Goal: Task Accomplishment & Management: Complete application form

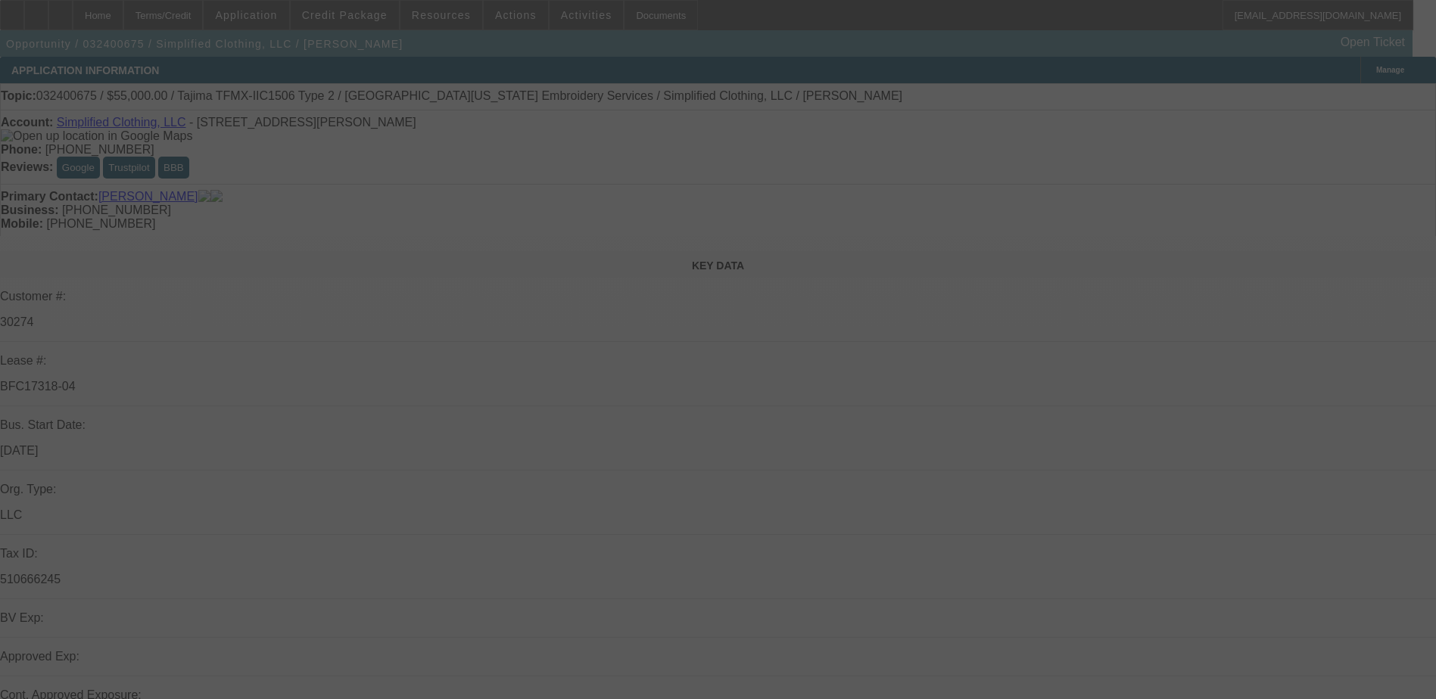
select select "0"
select select "2"
select select "0"
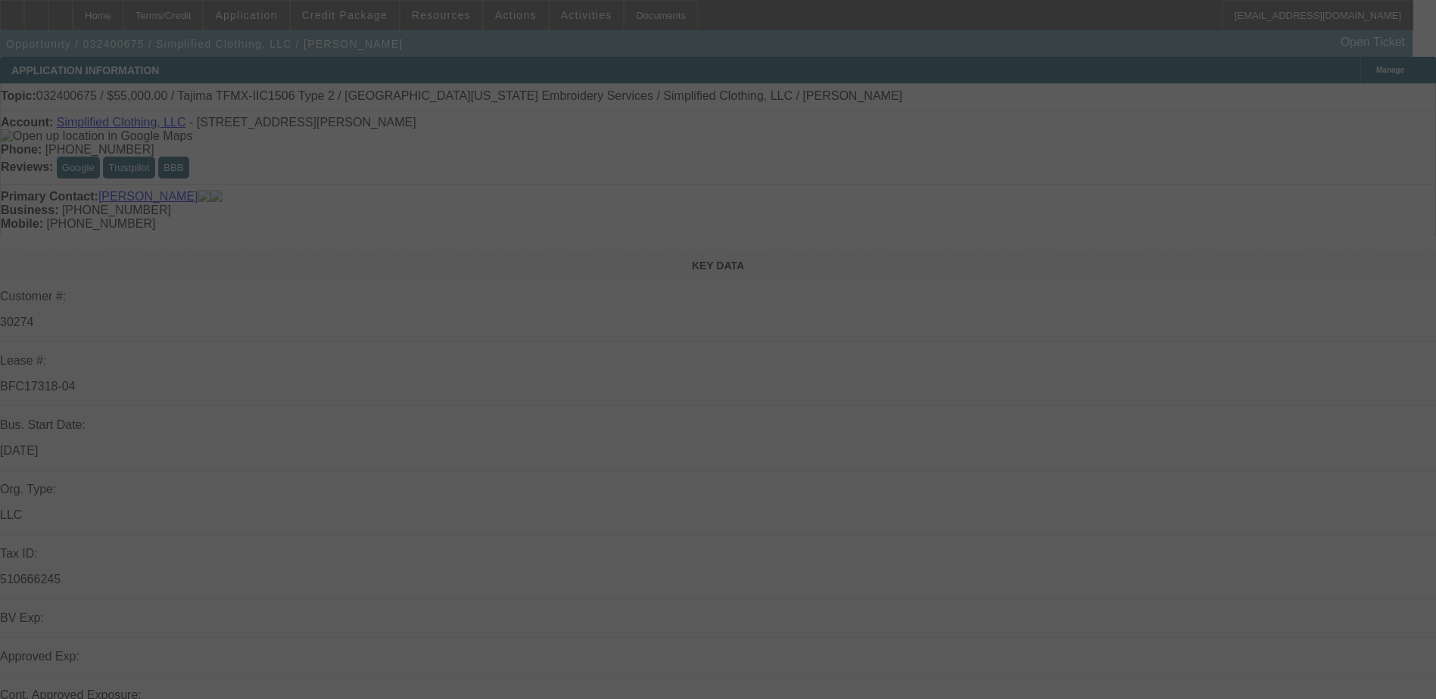
select select "0"
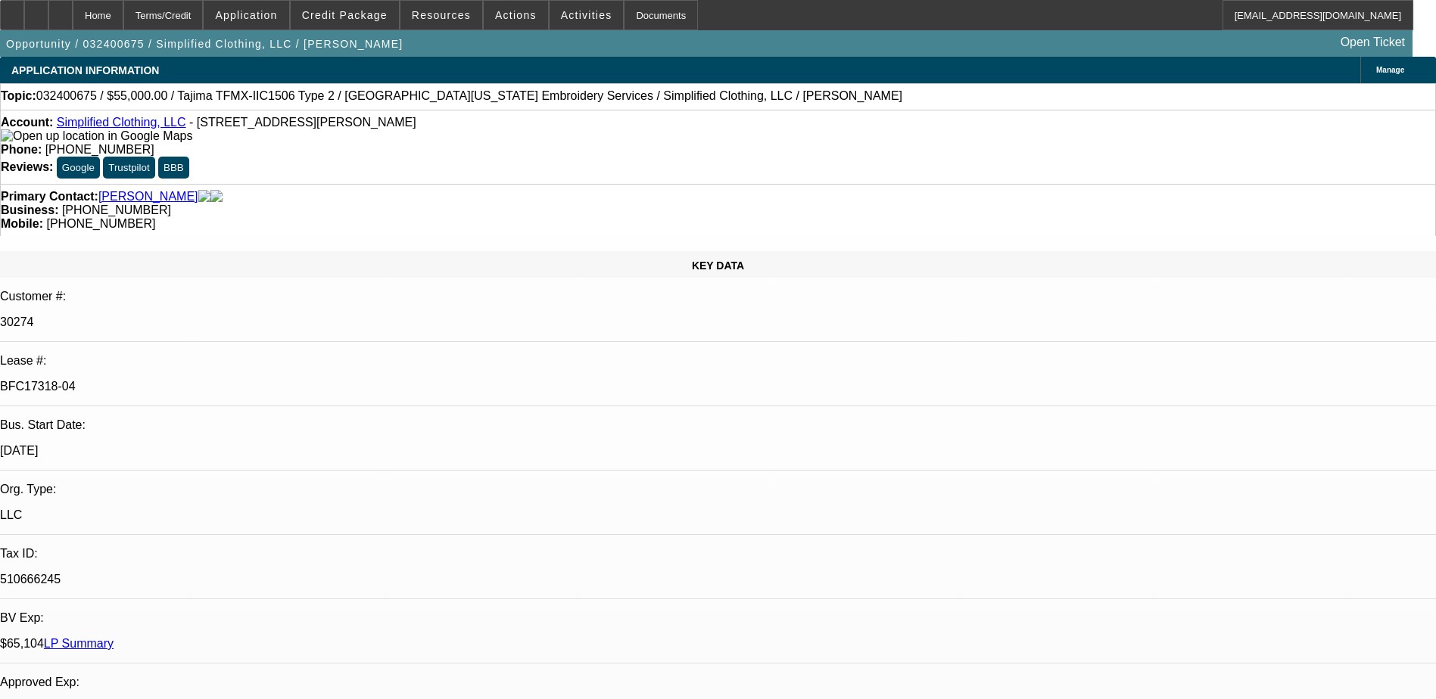
select select "1"
select select "2"
select select "1"
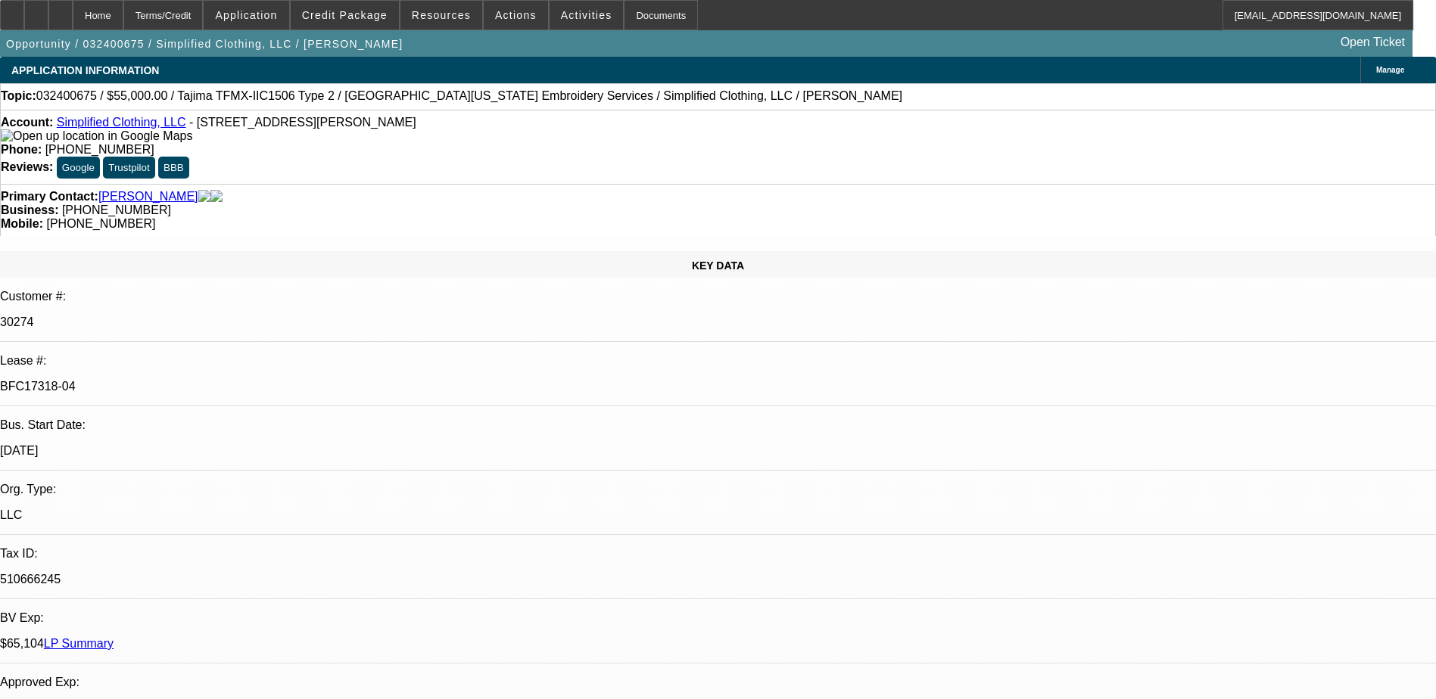
select select "2"
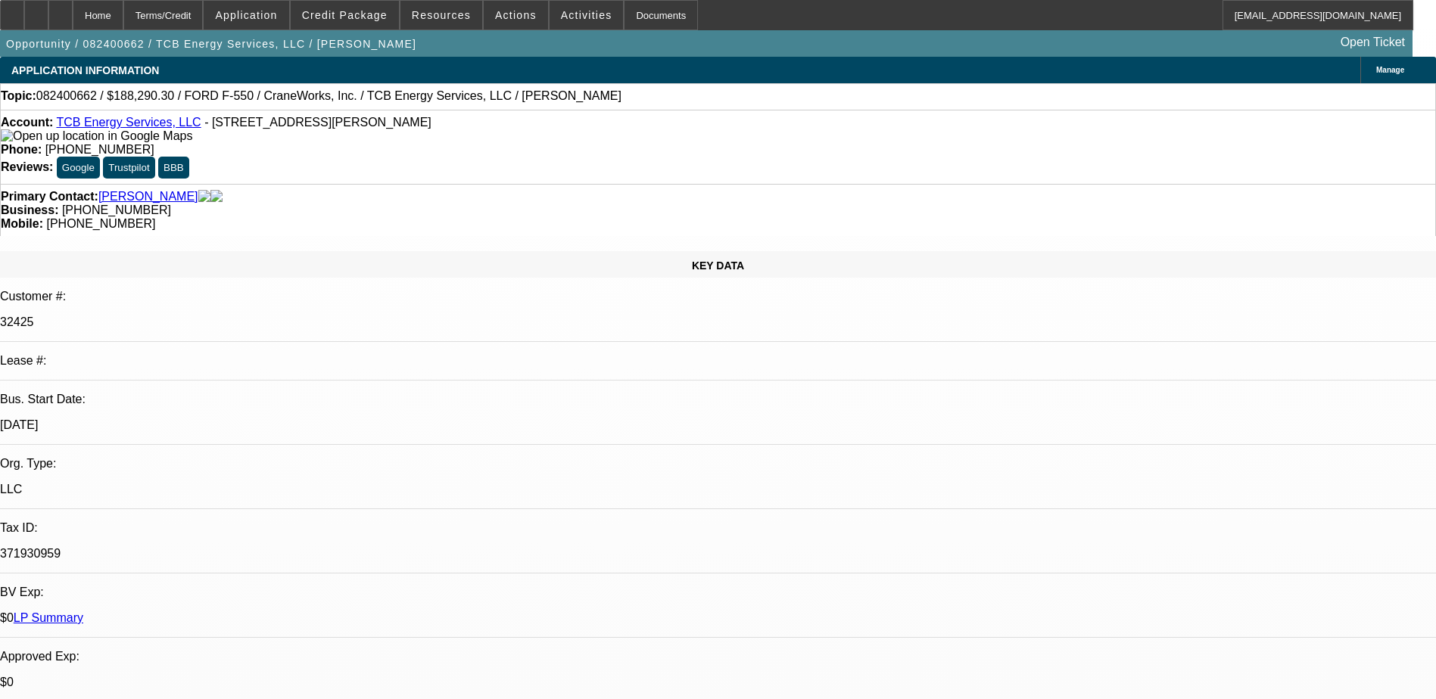
select select "0"
select select "6"
select select "0"
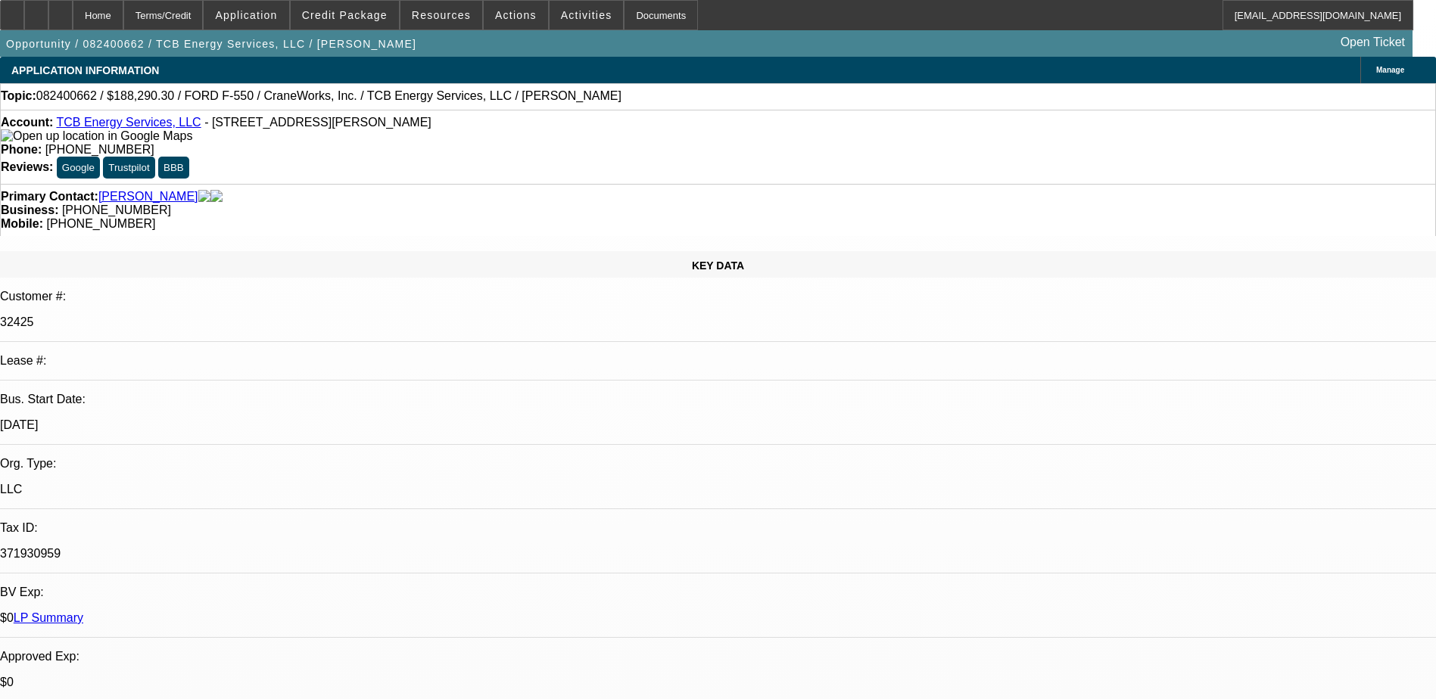
select select "0"
select select "6"
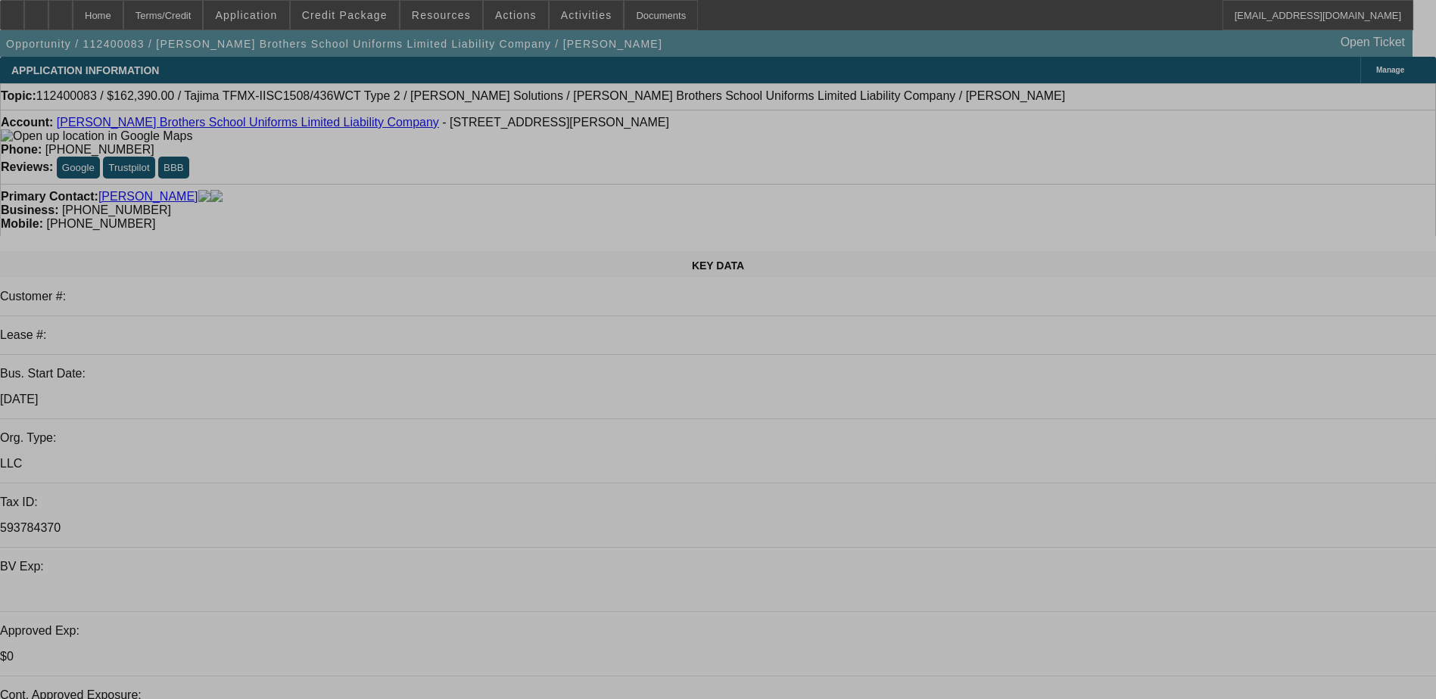
select select "0"
select select "2"
select select "0"
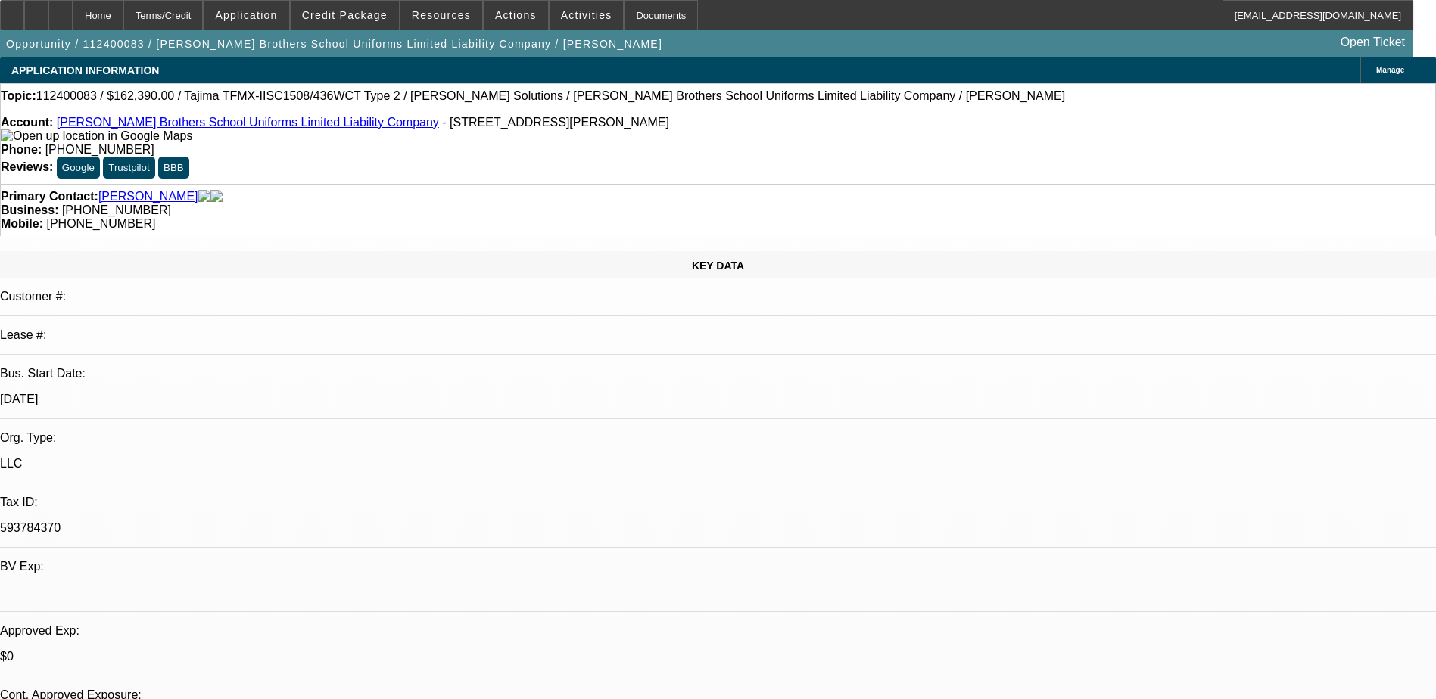
select select "0"
select select "2"
select select "0"
select select "1"
select select "2"
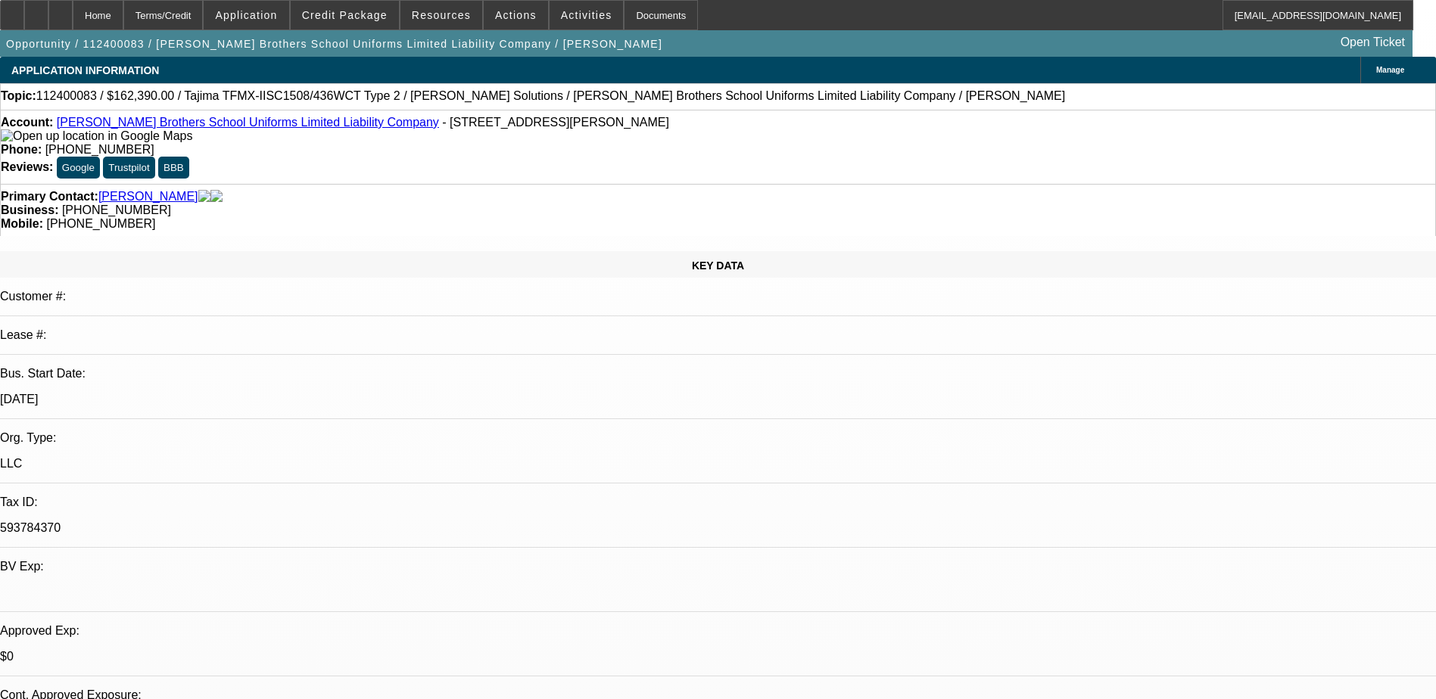
select select "6"
select select "1"
select select "2"
select select "6"
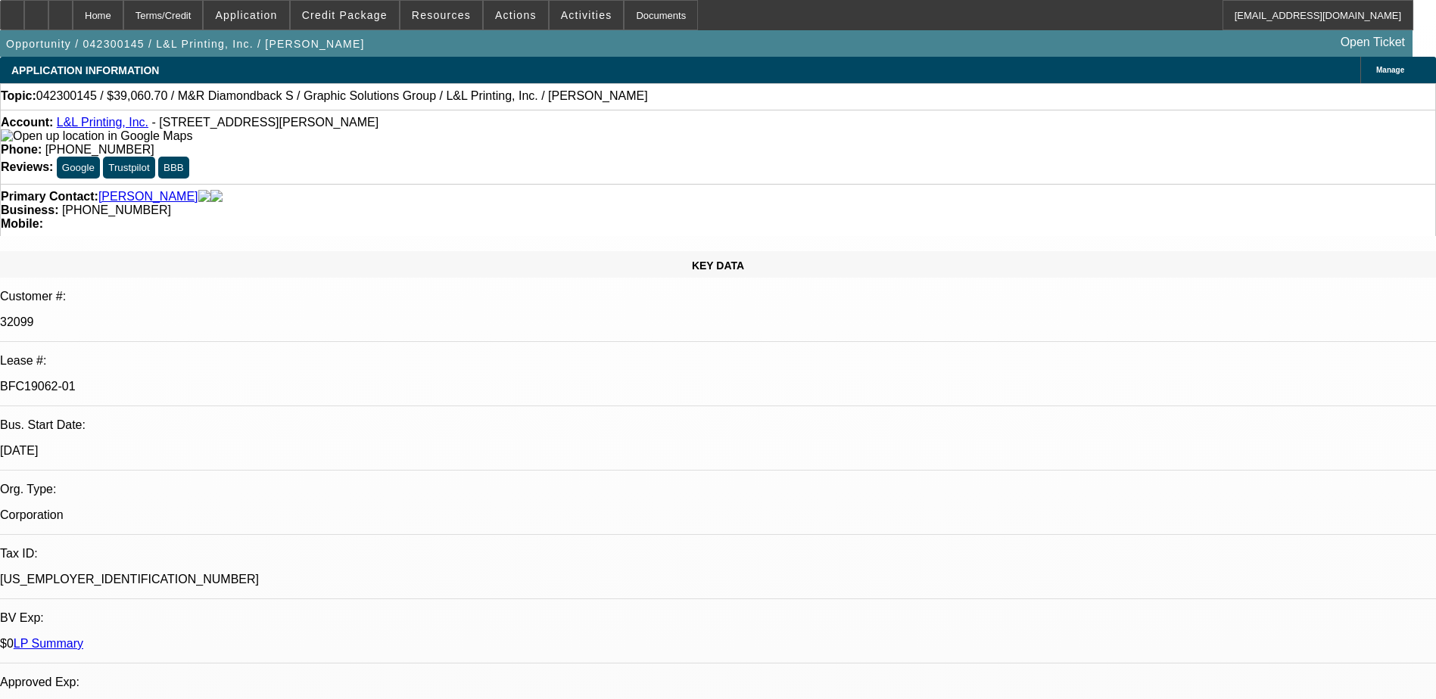
select select "0"
select select "2"
select select "0"
select select "2"
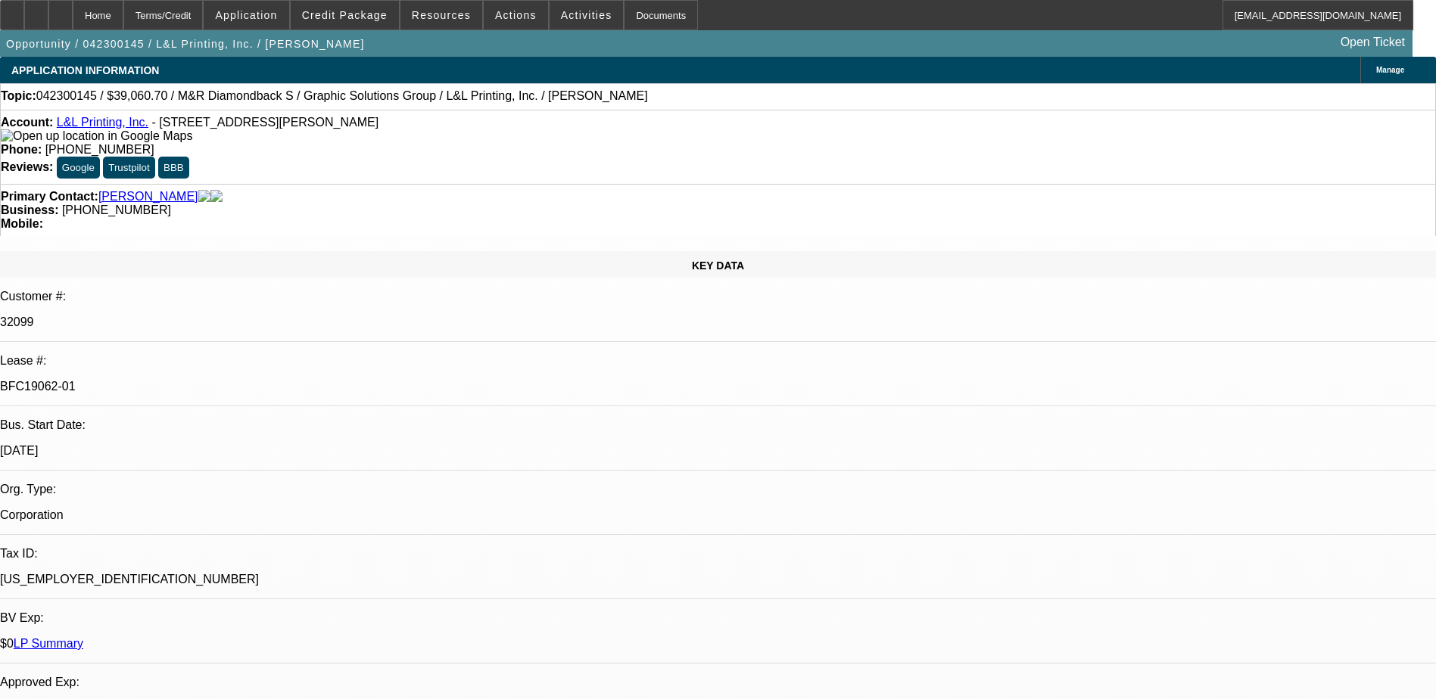
select select "0"
select select "2"
select select "0"
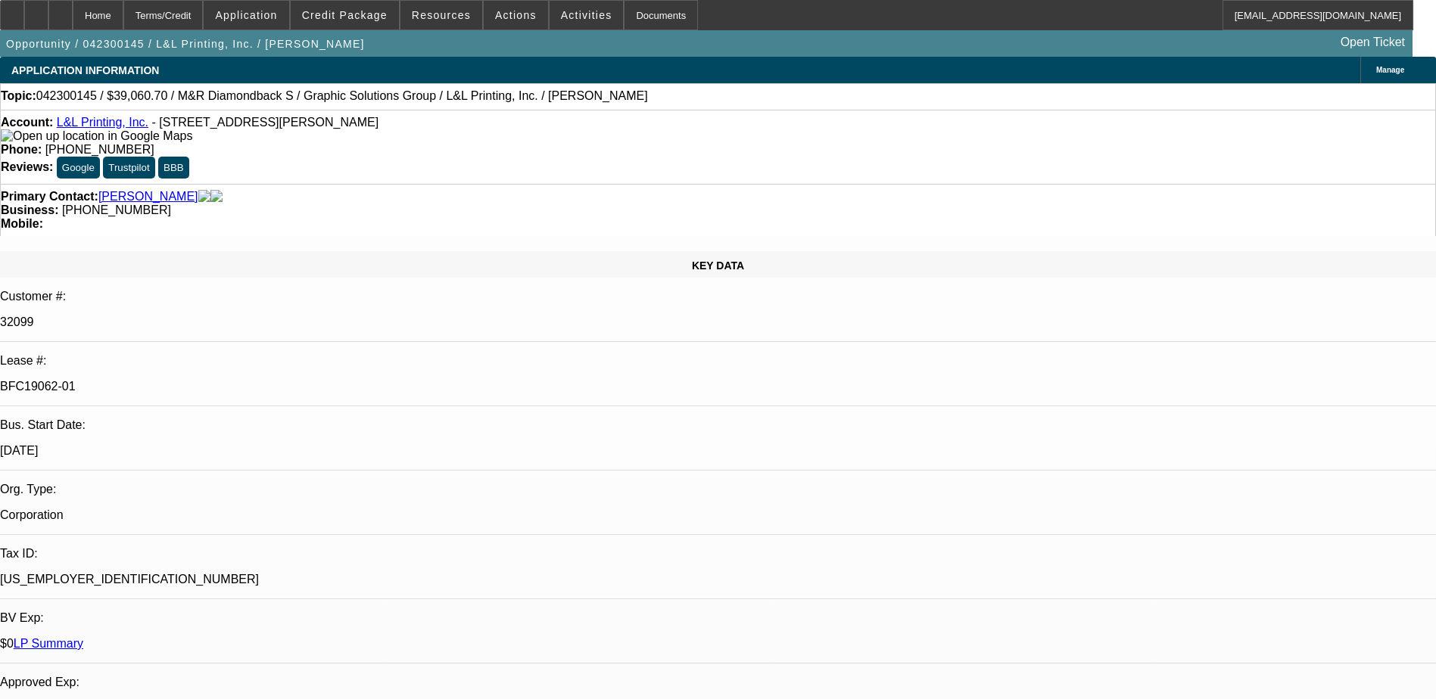
select select "2"
select select "0"
select select "1"
select select "2"
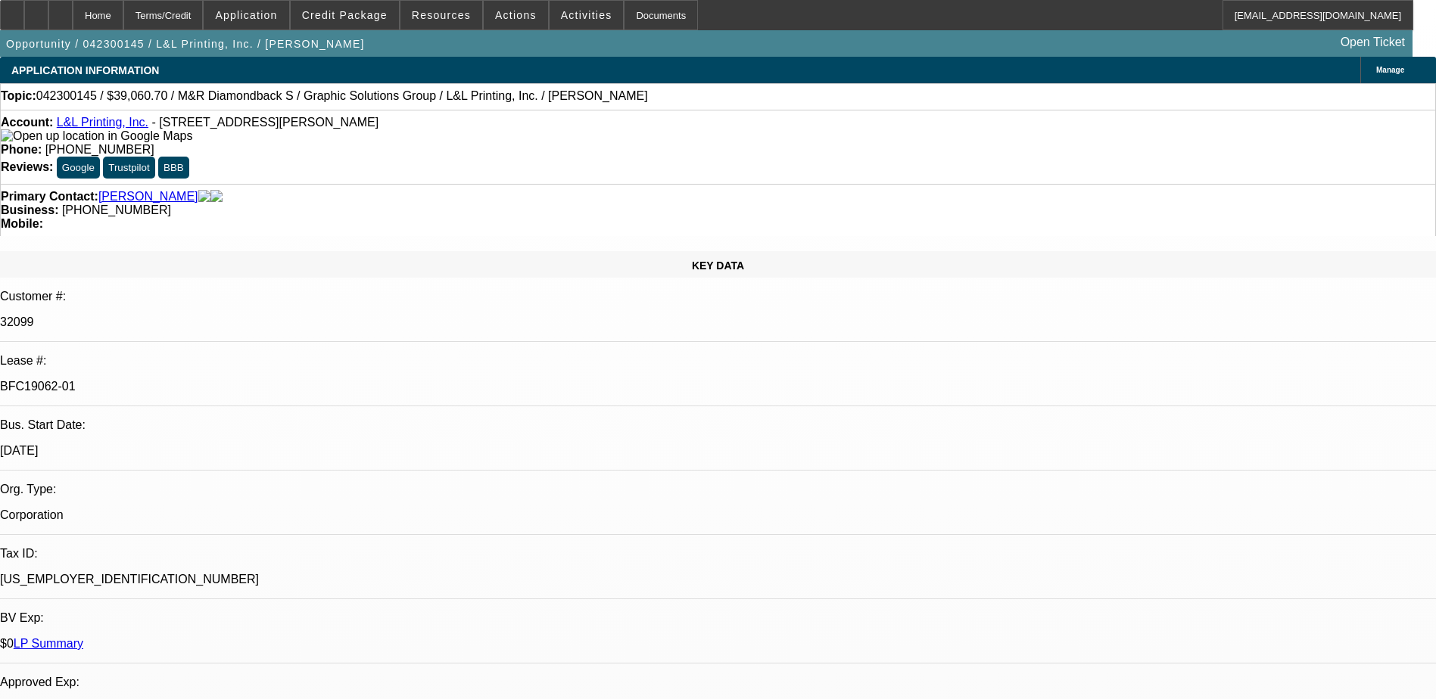
select select "1"
select select "2"
select select "1"
select select "2"
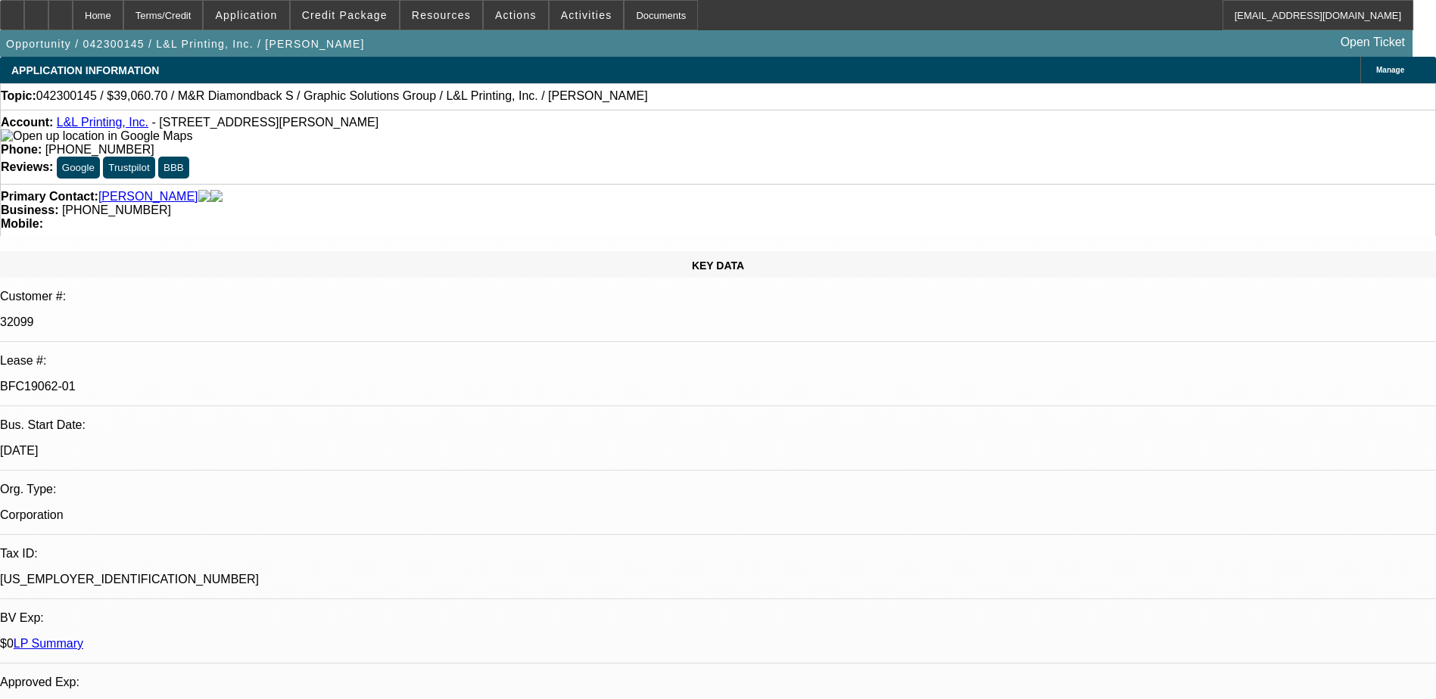
select select "2"
select select "1"
select select "2"
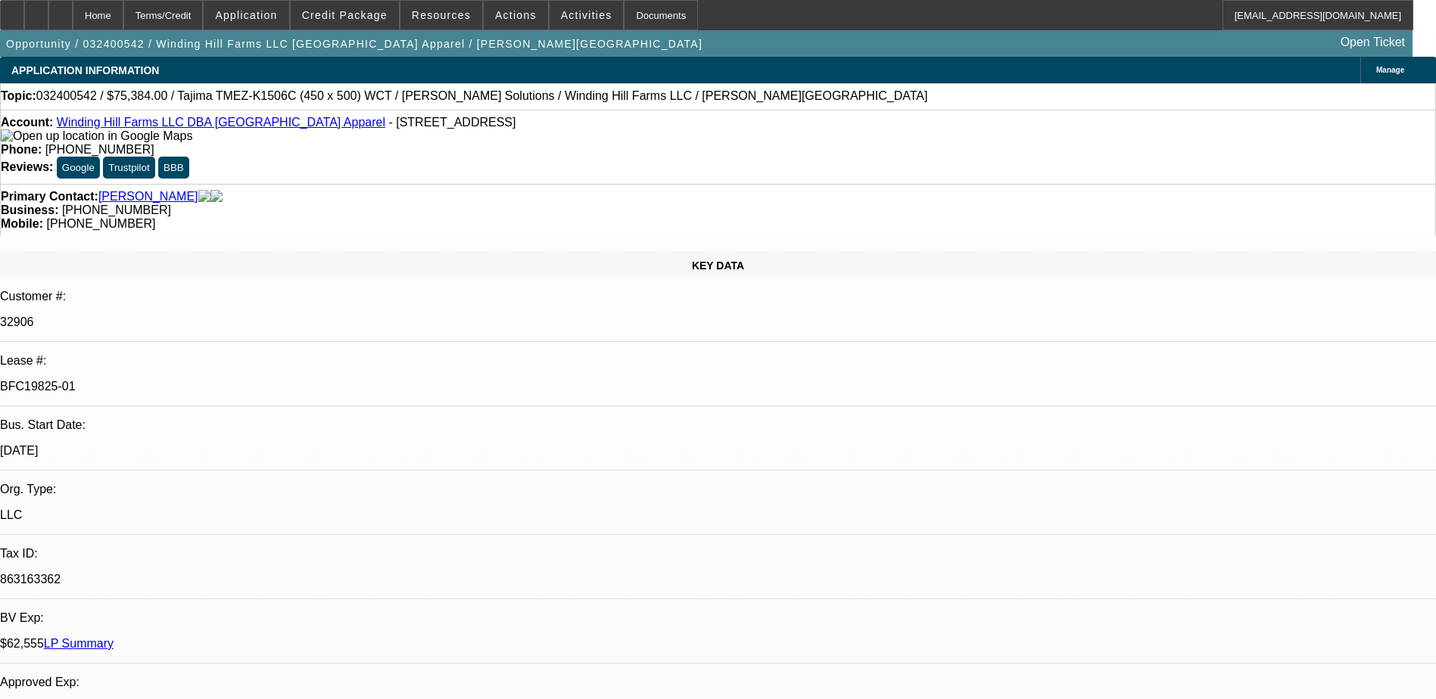
select select "0"
select select "2"
select select "0"
select select "2"
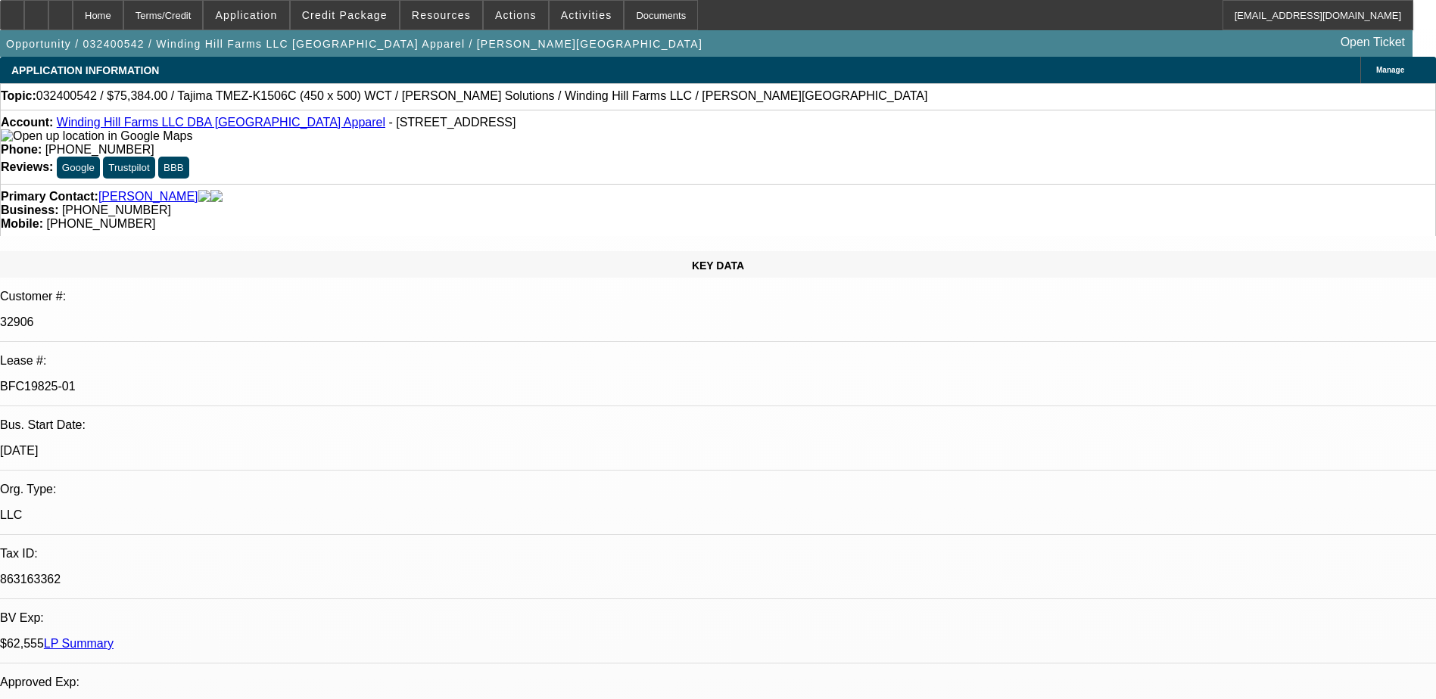
select select "0"
select select "2"
select select "0"
select select "1"
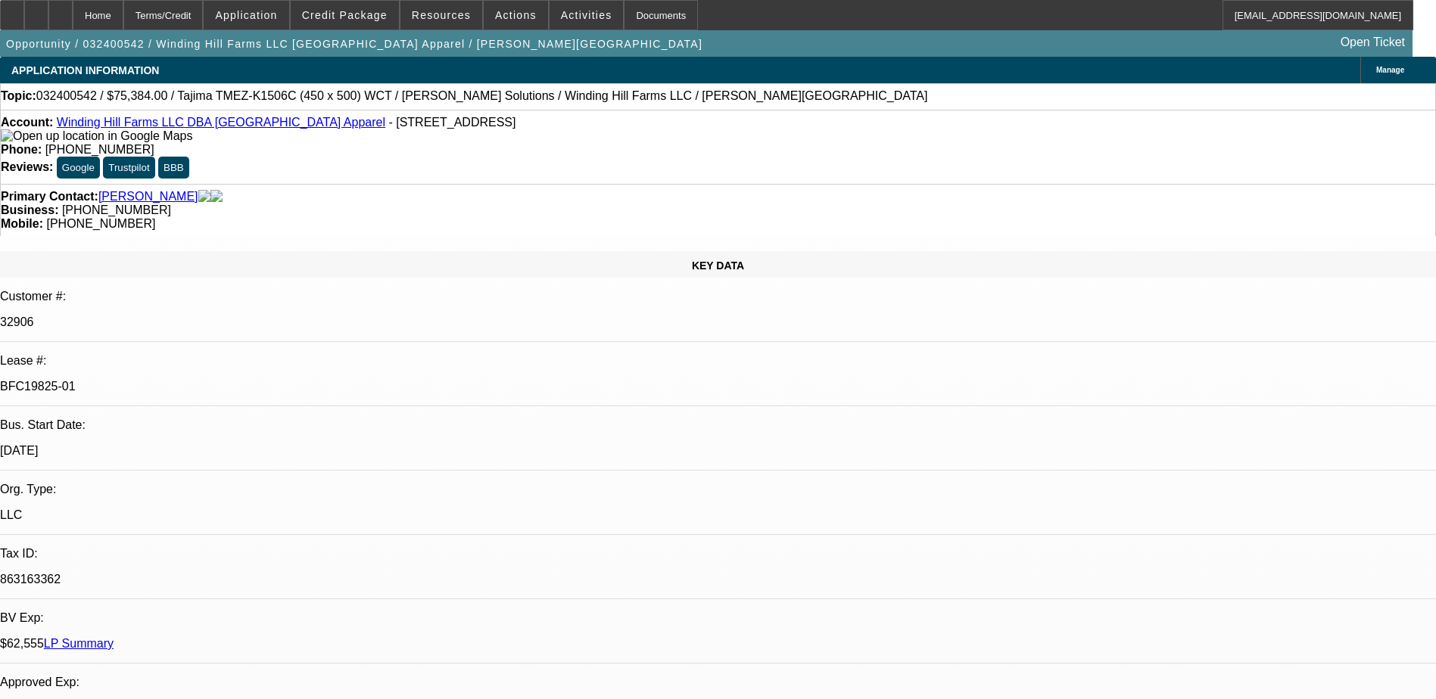
select select "2"
select select "6"
select select "1"
select select "2"
select select "6"
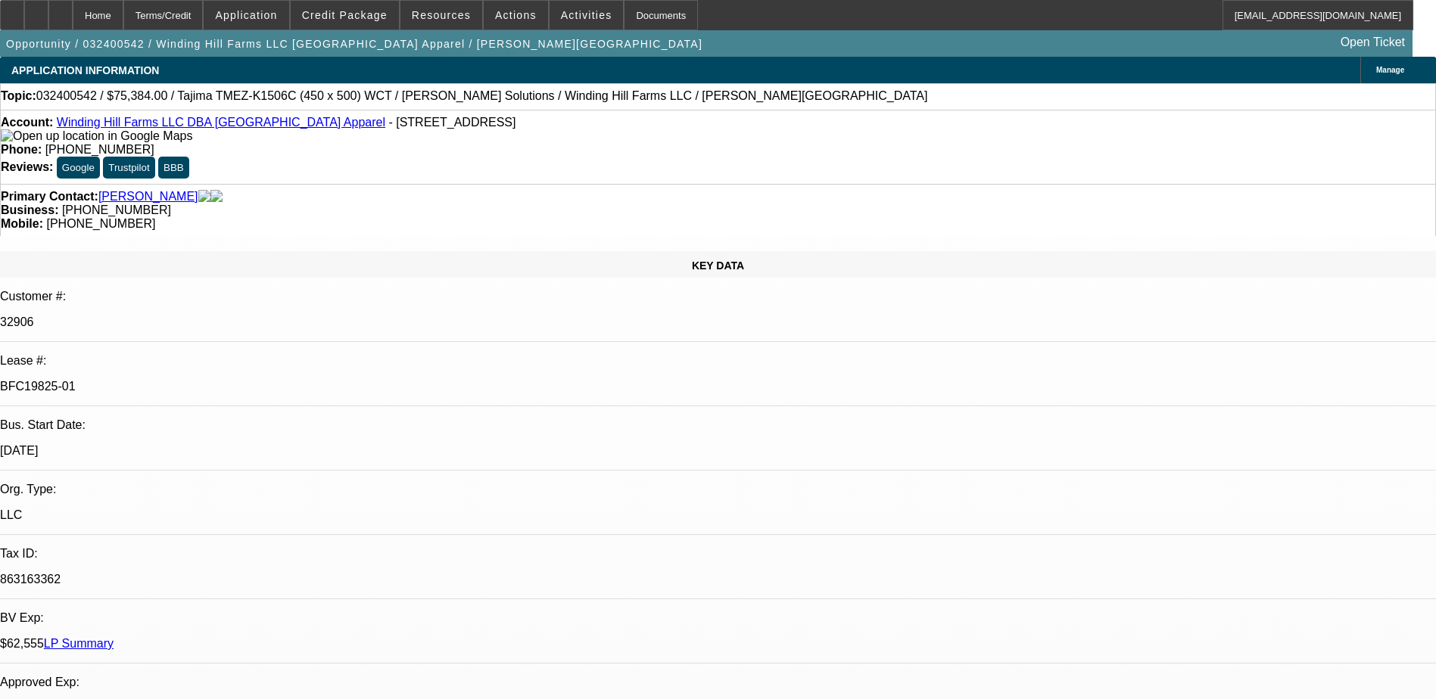
select select "1"
select select "2"
select select "6"
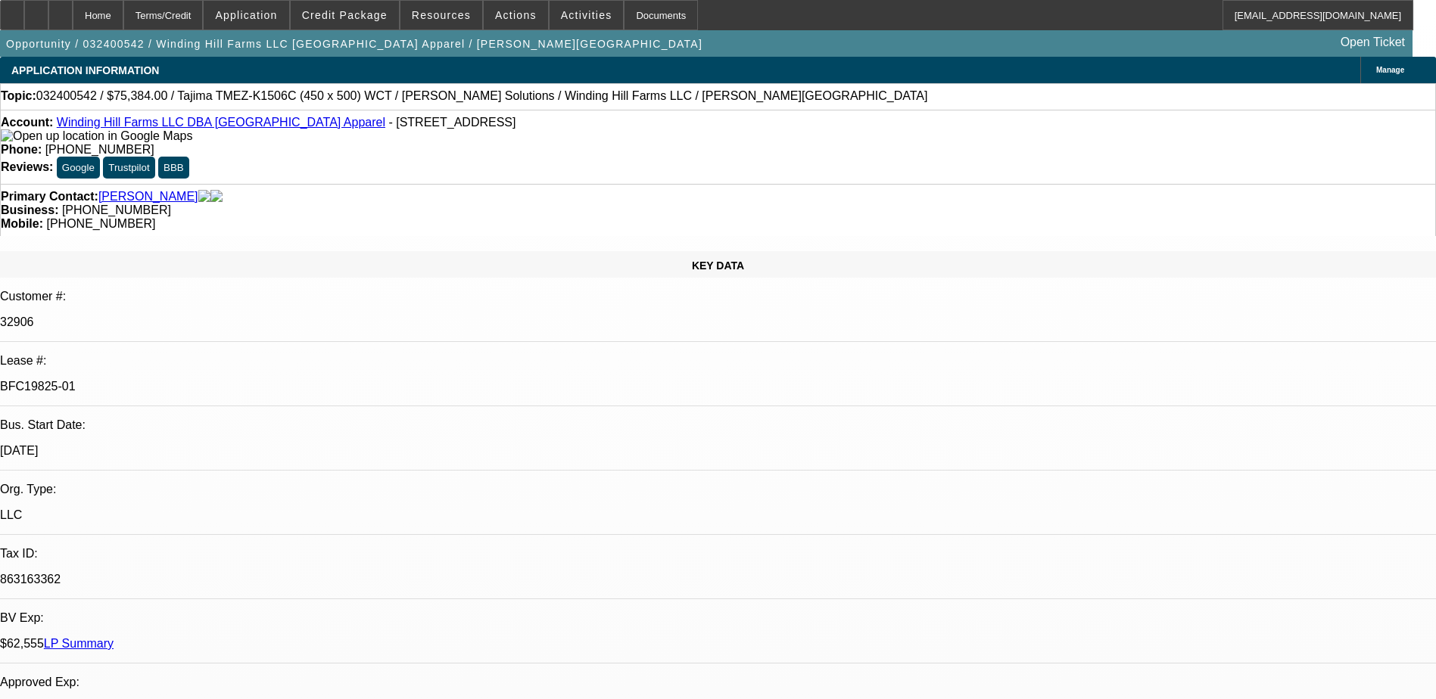
scroll to position [0, 0]
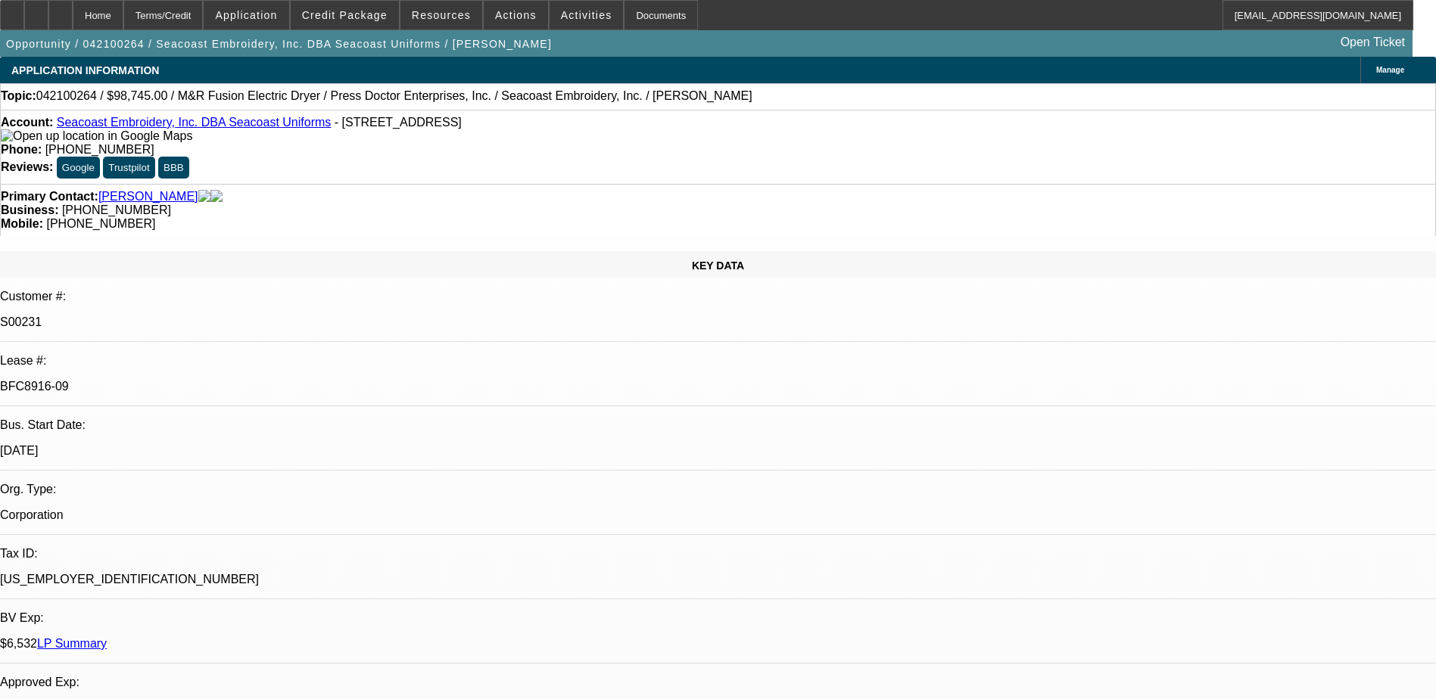
select select "0"
select select "2"
select select "0.1"
select select "0"
select select "2"
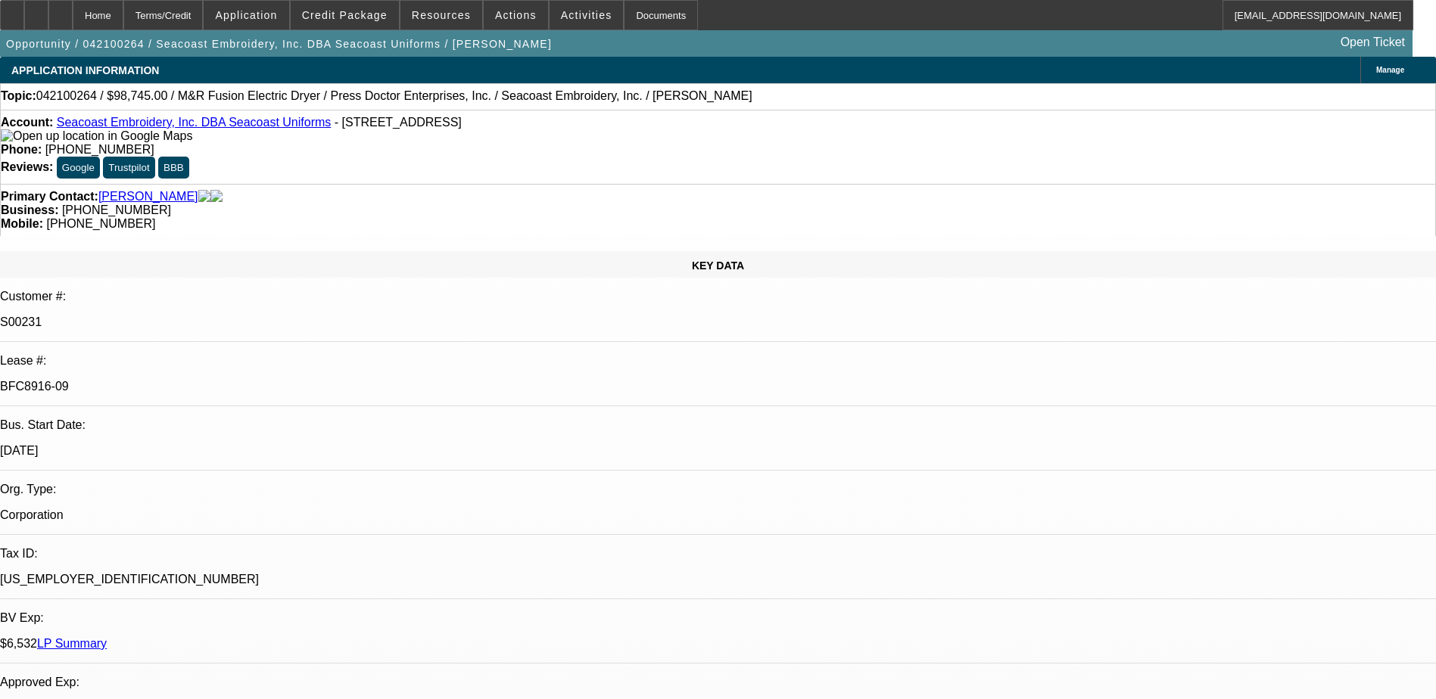
select select "0.1"
select select "0"
select select "2"
select select "0.1"
select select "0"
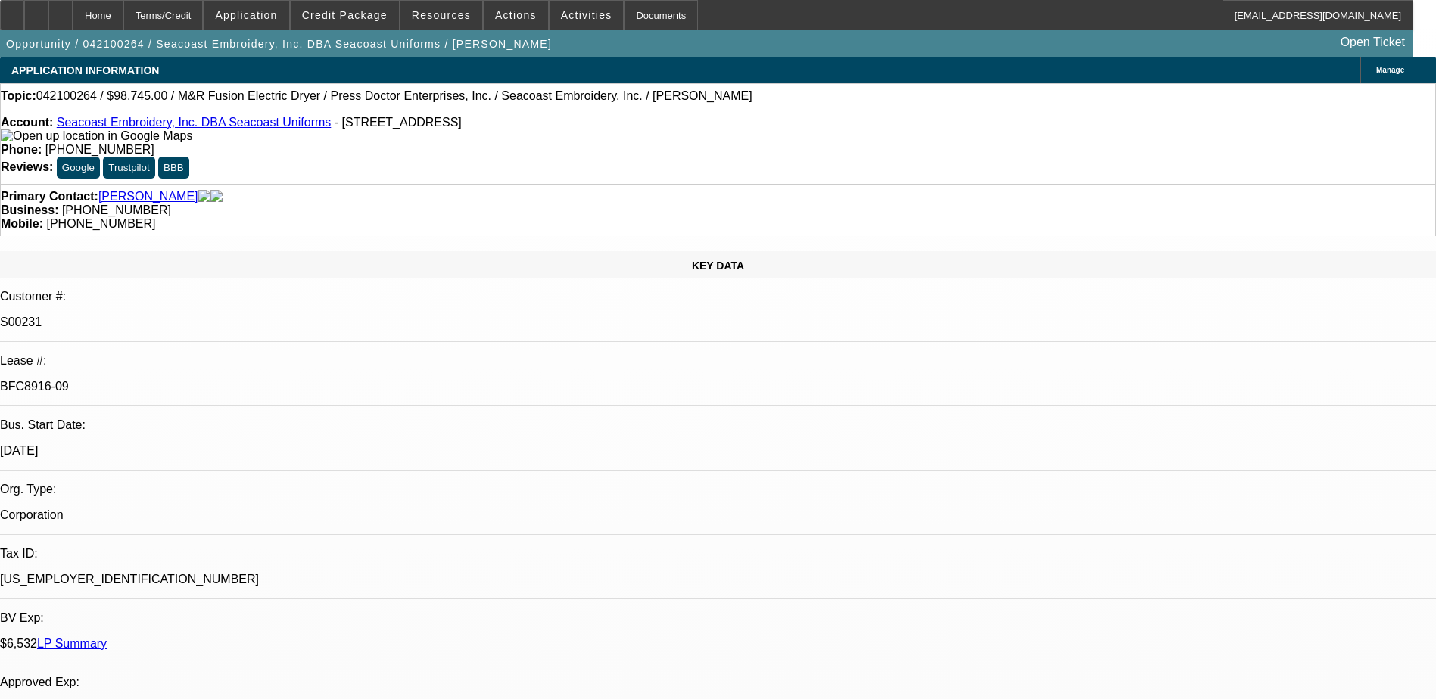
select select "2"
select select "0.1"
select select "1"
select select "2"
select select "4"
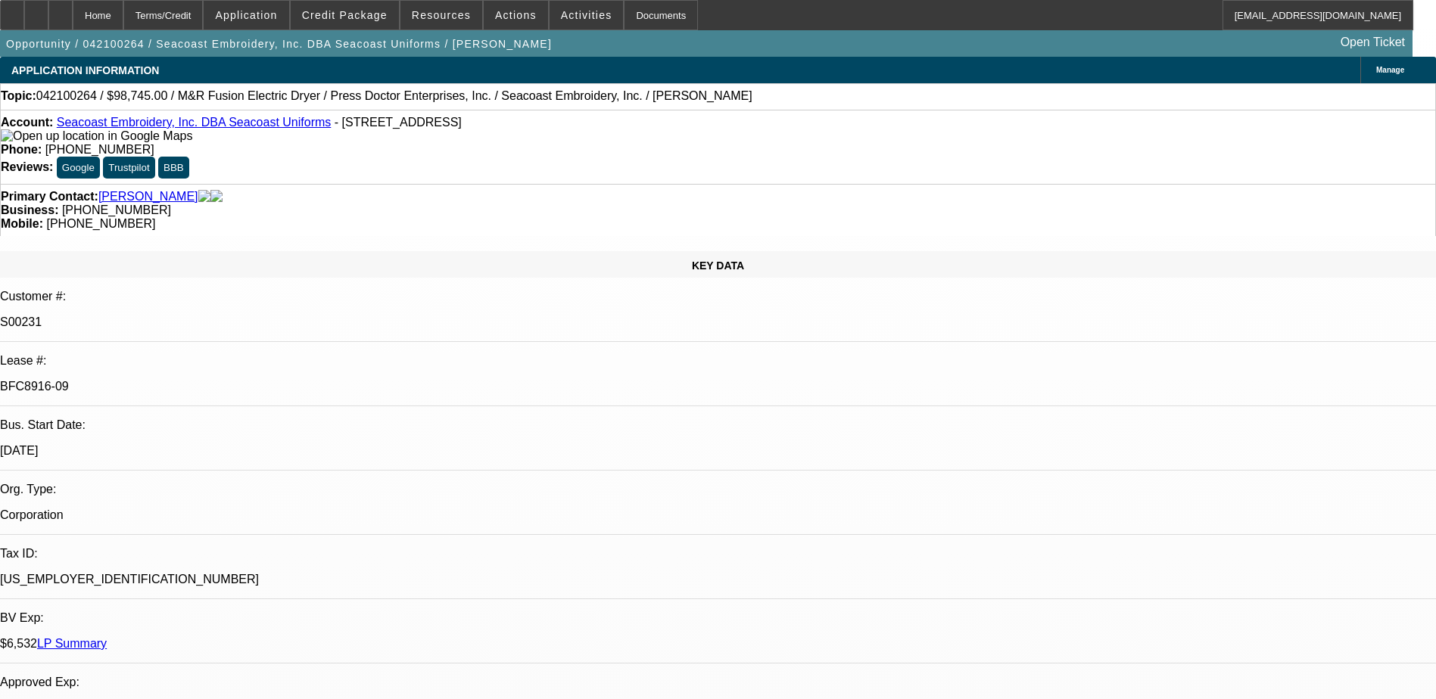
select select "1"
select select "2"
select select "4"
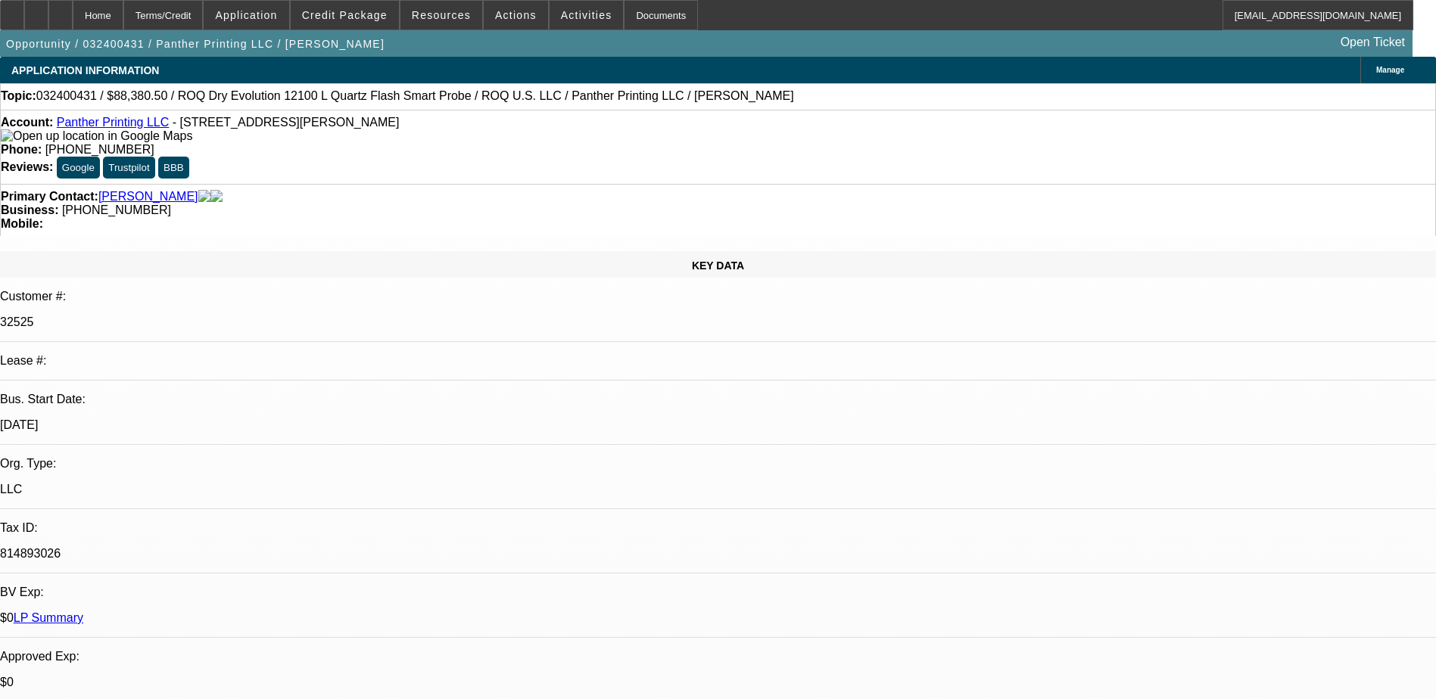
select select "0"
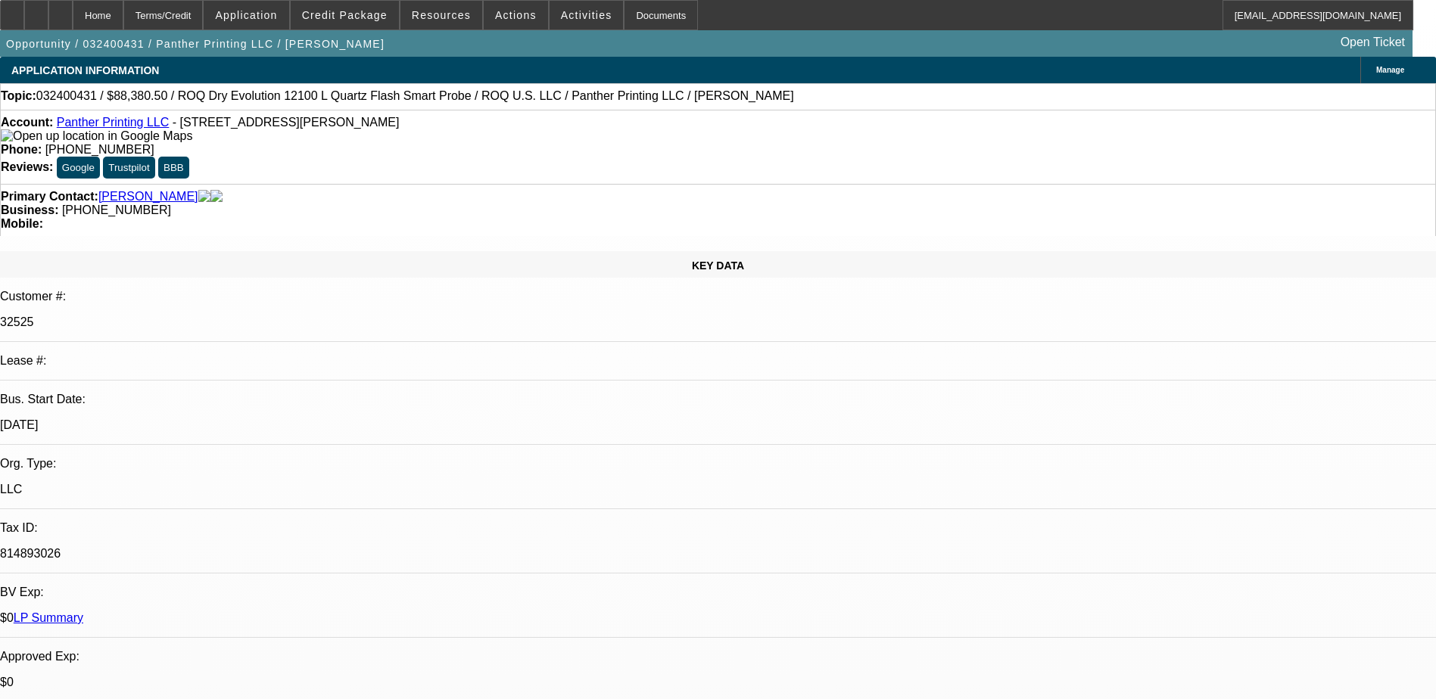
select select "0"
select select "0.1"
select select "0"
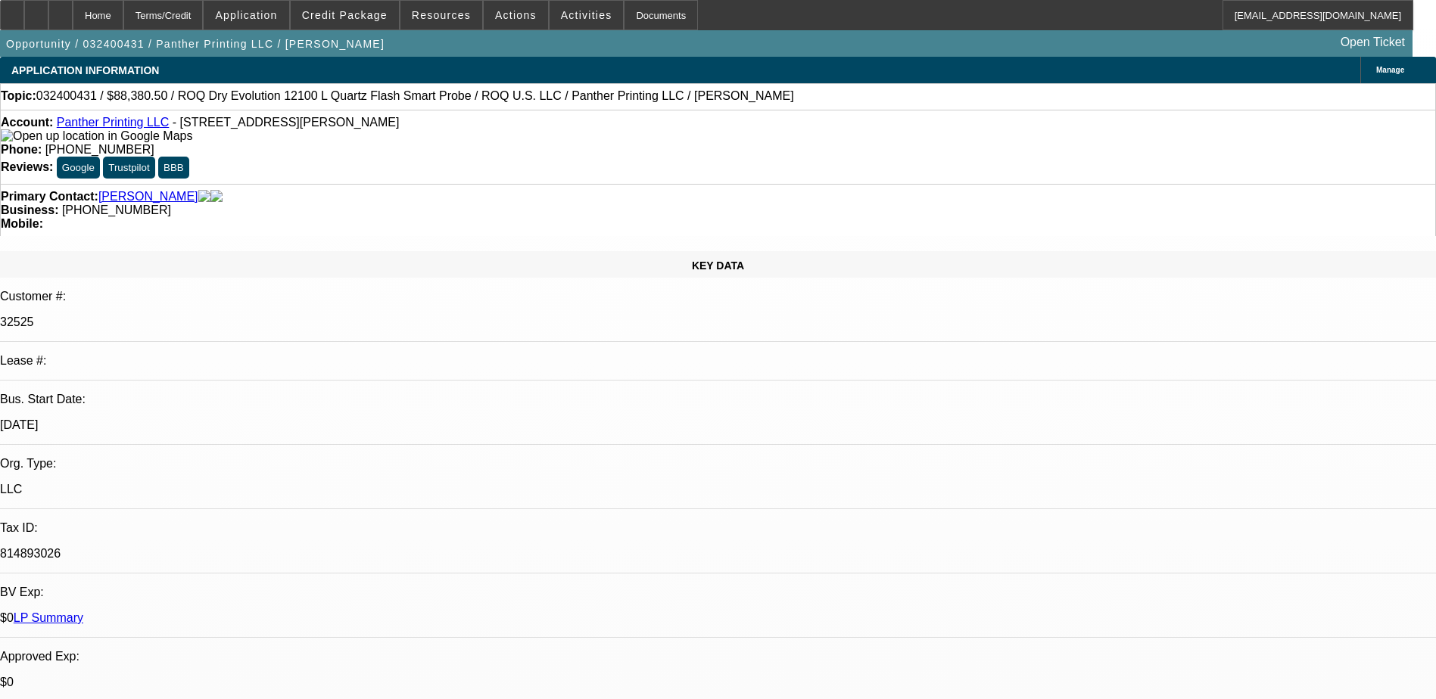
select select "1"
select select "2"
select select "6"
select select "1"
select select "2"
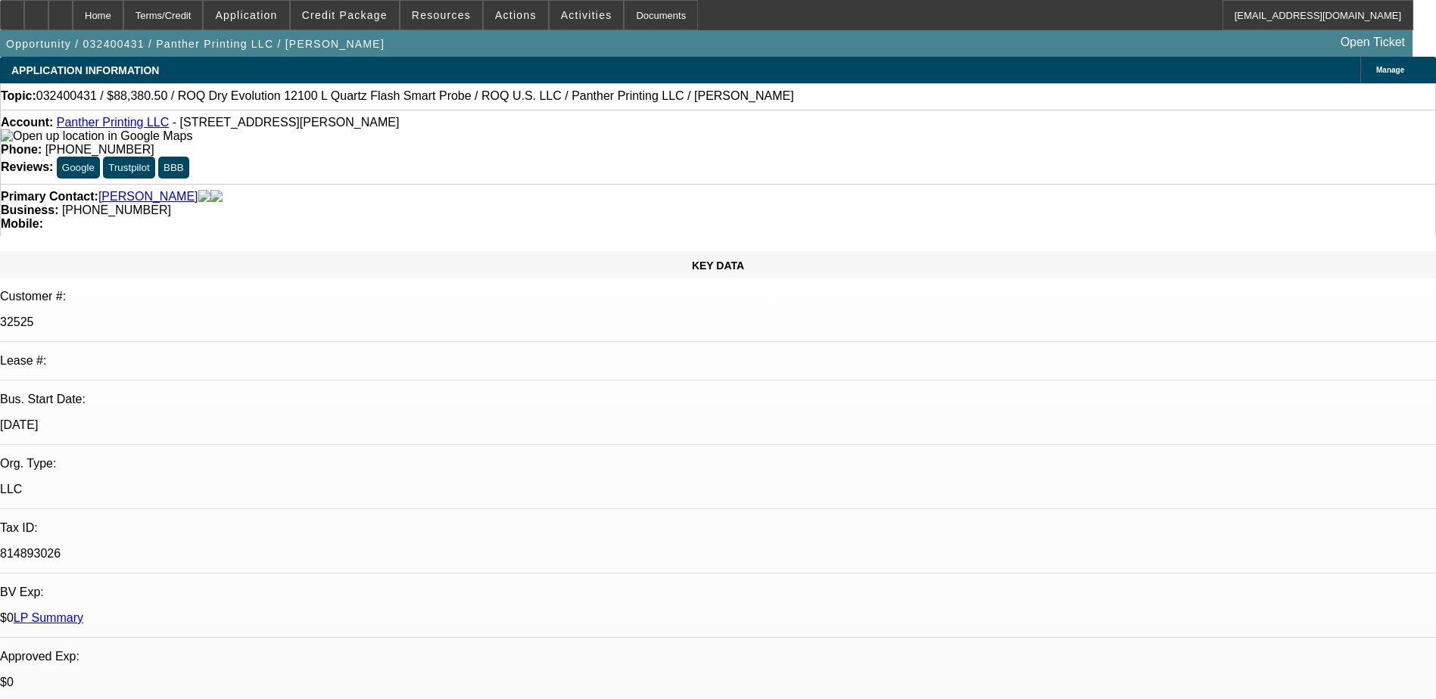
select select "6"
select select "1"
select select "6"
select select "1"
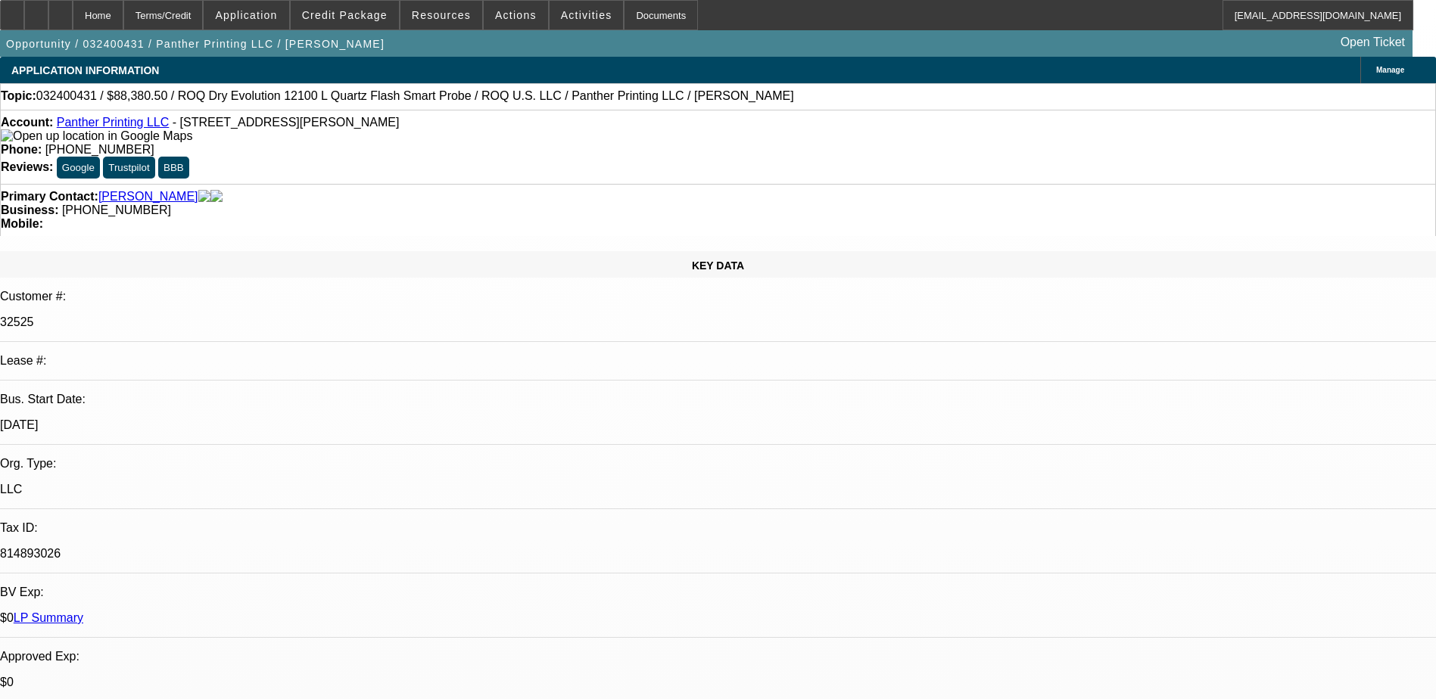
select select "2"
select select "6"
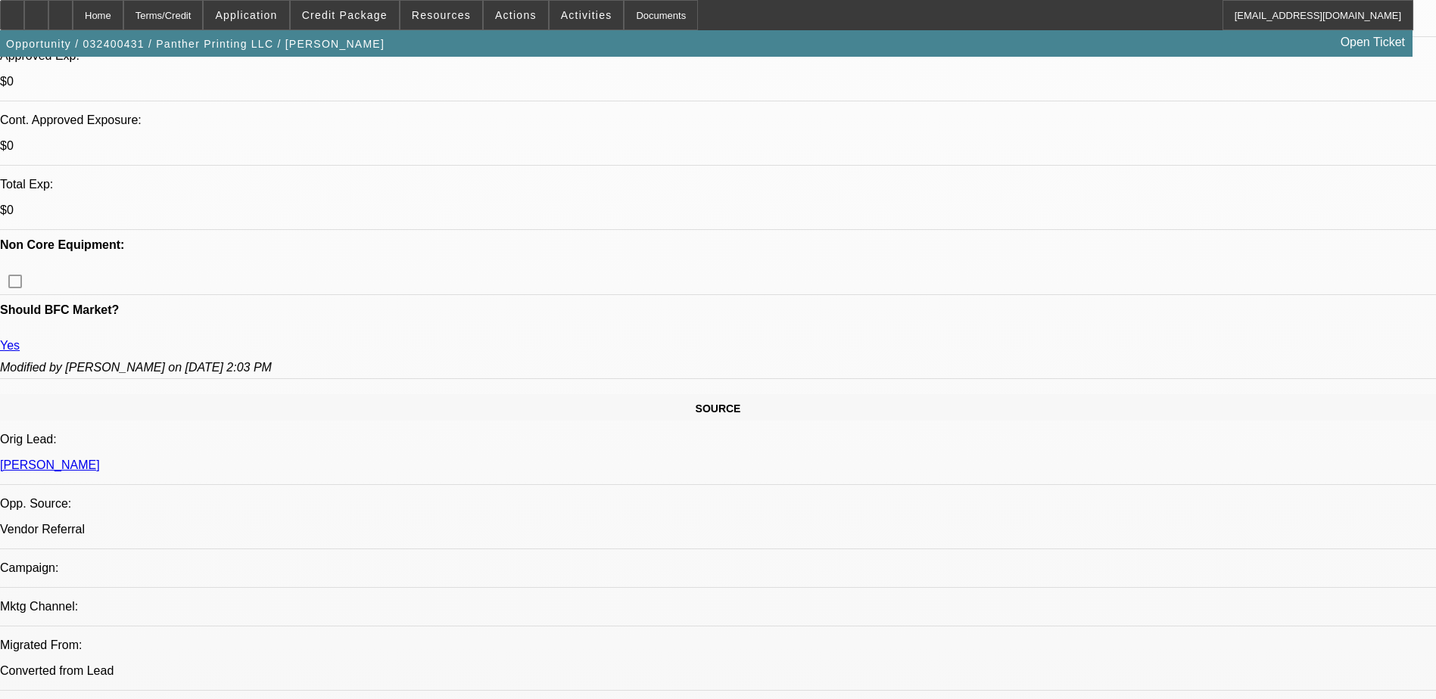
scroll to position [605, 0]
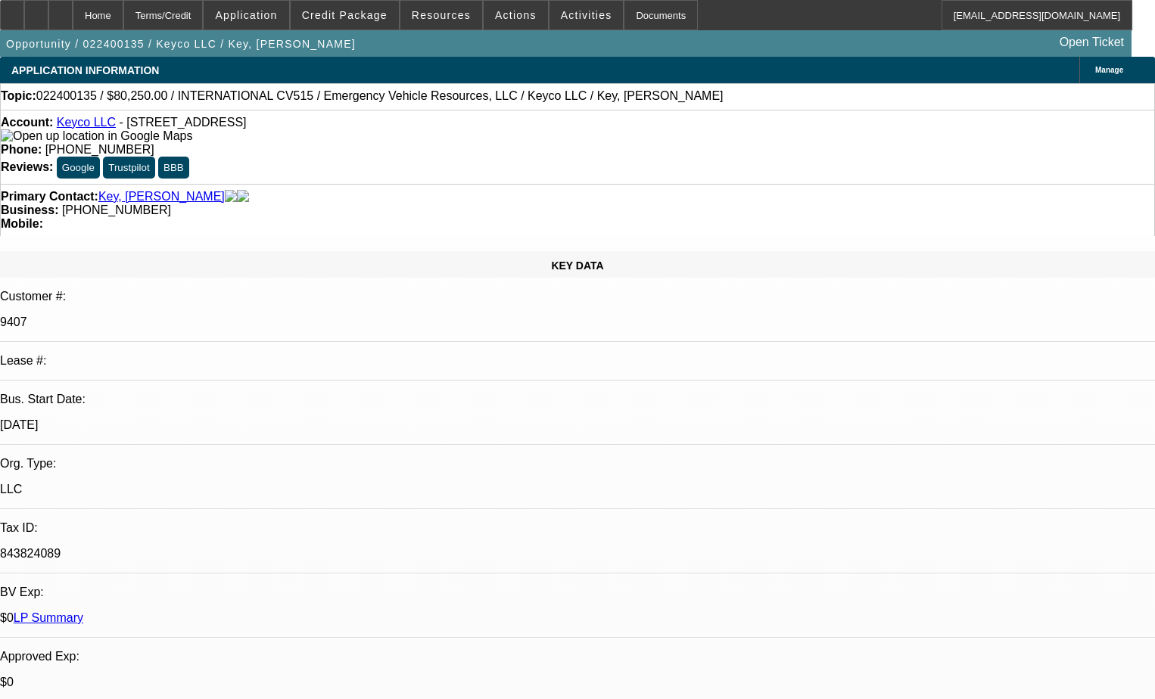
select select "0"
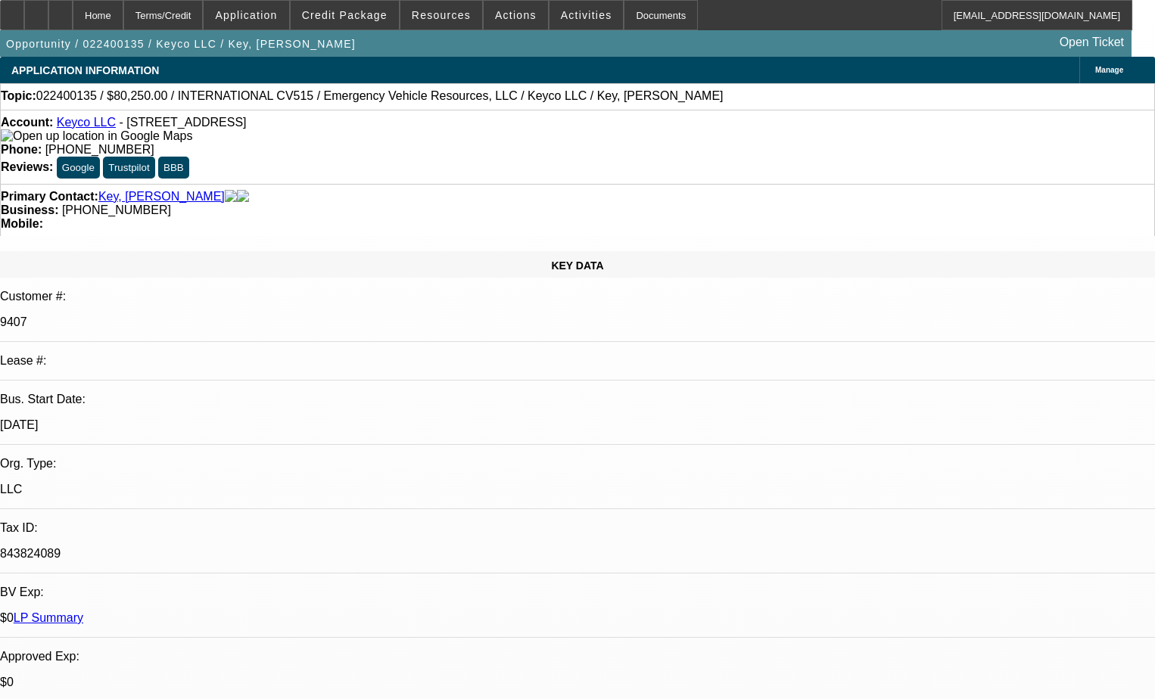
select select "0"
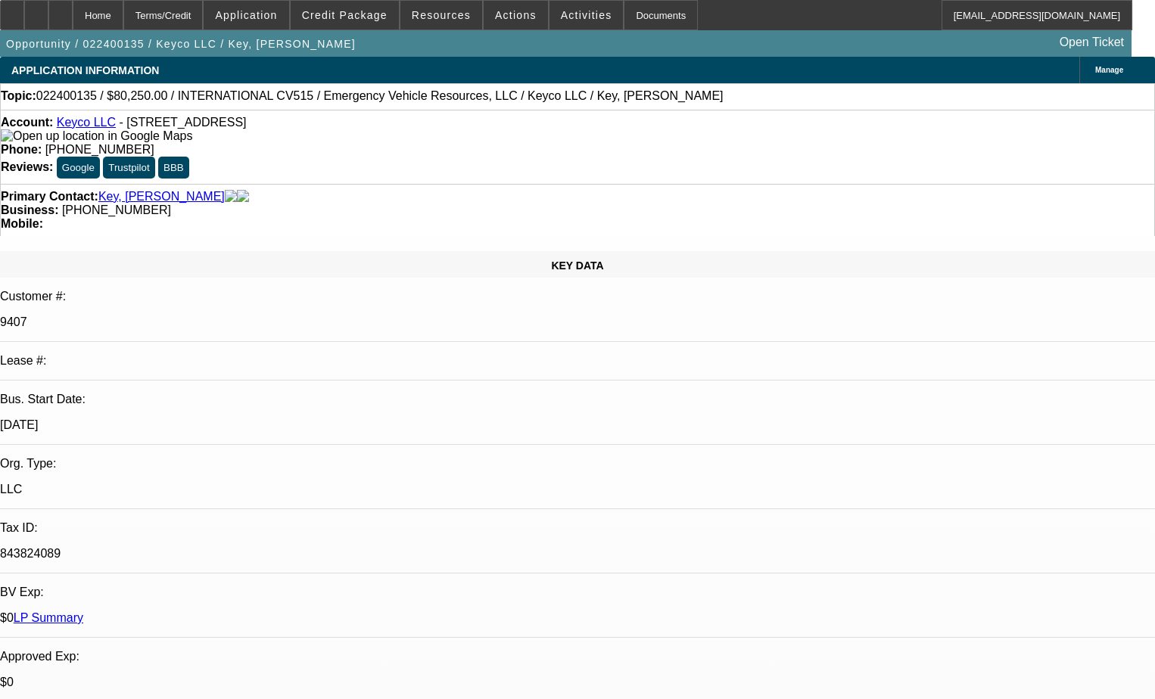
select select "0"
select select "1"
select select "2"
select select "6"
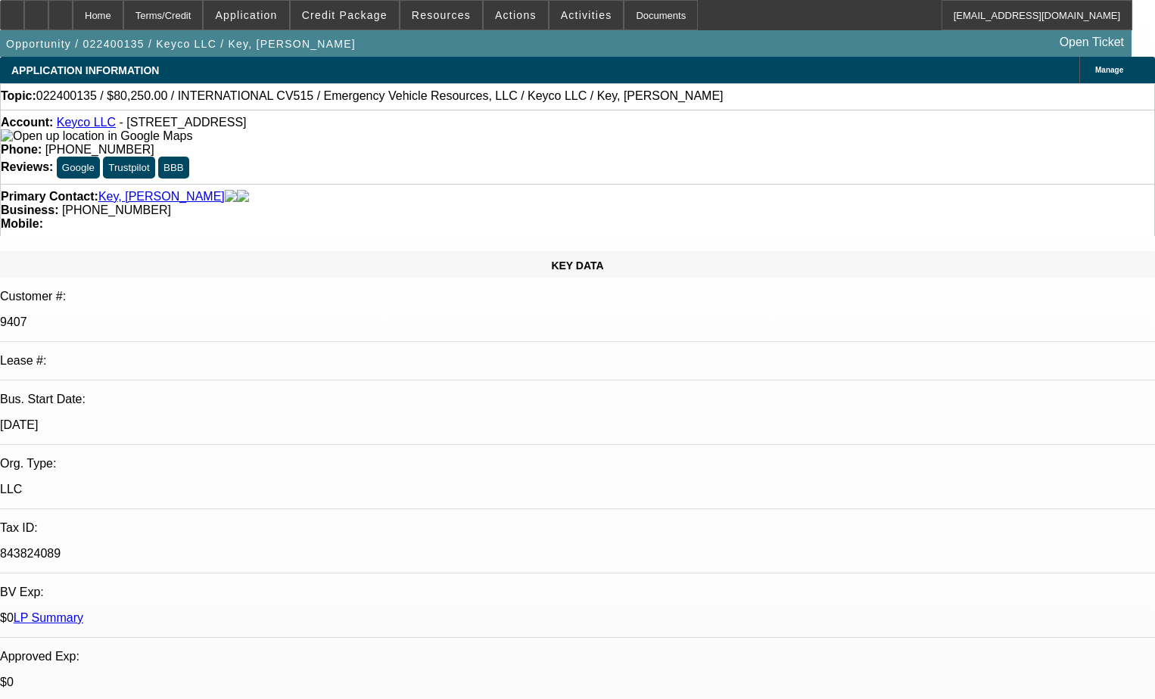
select select "1"
select select "2"
select select "6"
select select "1"
select select "2"
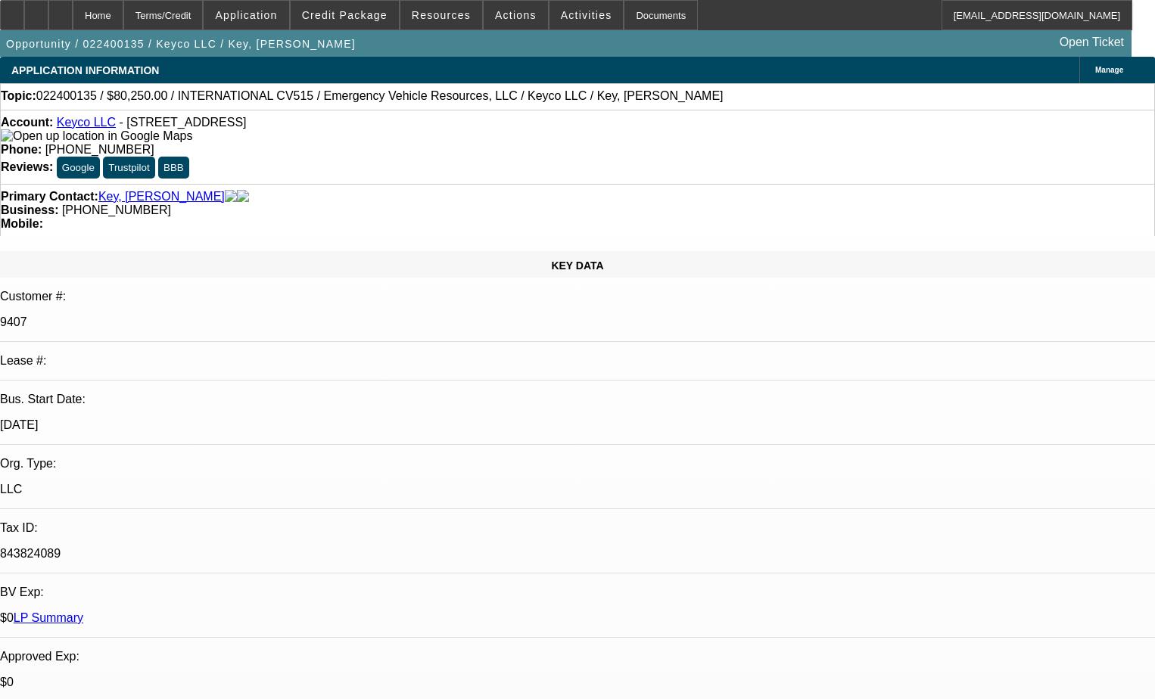
select select "6"
select select "1"
select select "2"
select select "6"
